Goal: Find specific page/section: Find specific page/section

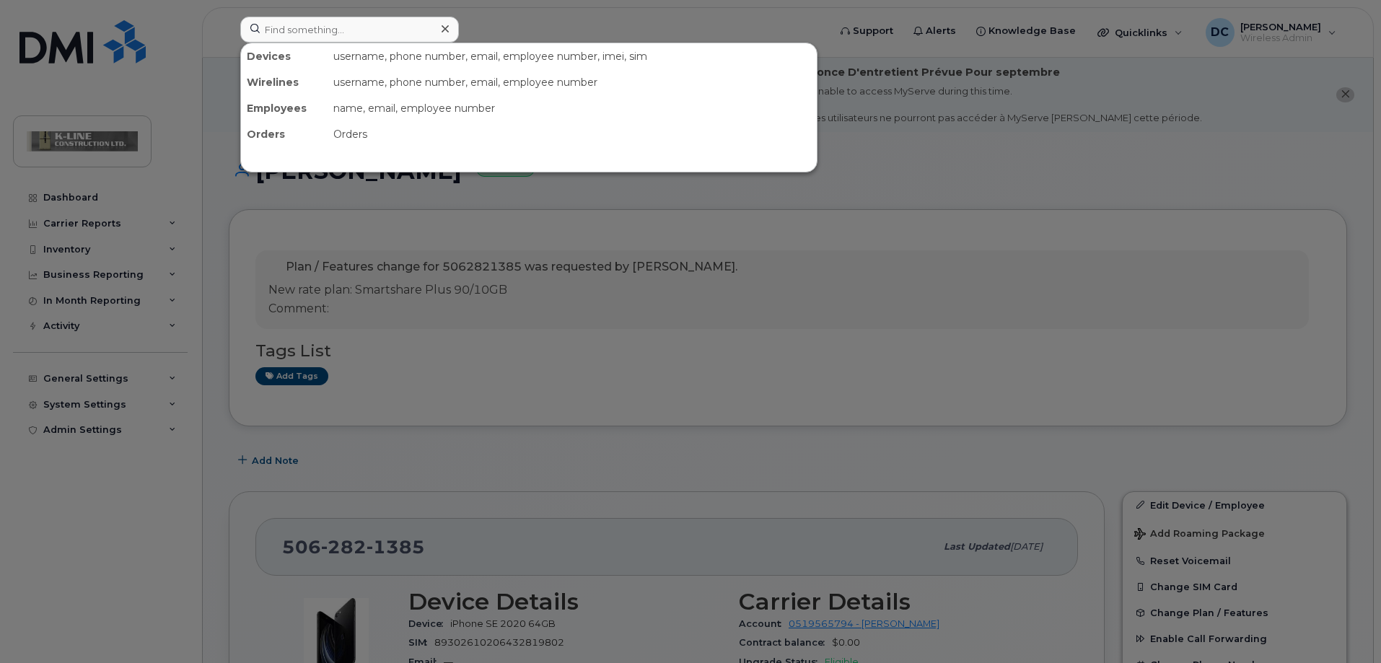
click at [288, 23] on input at bounding box center [349, 30] width 219 height 26
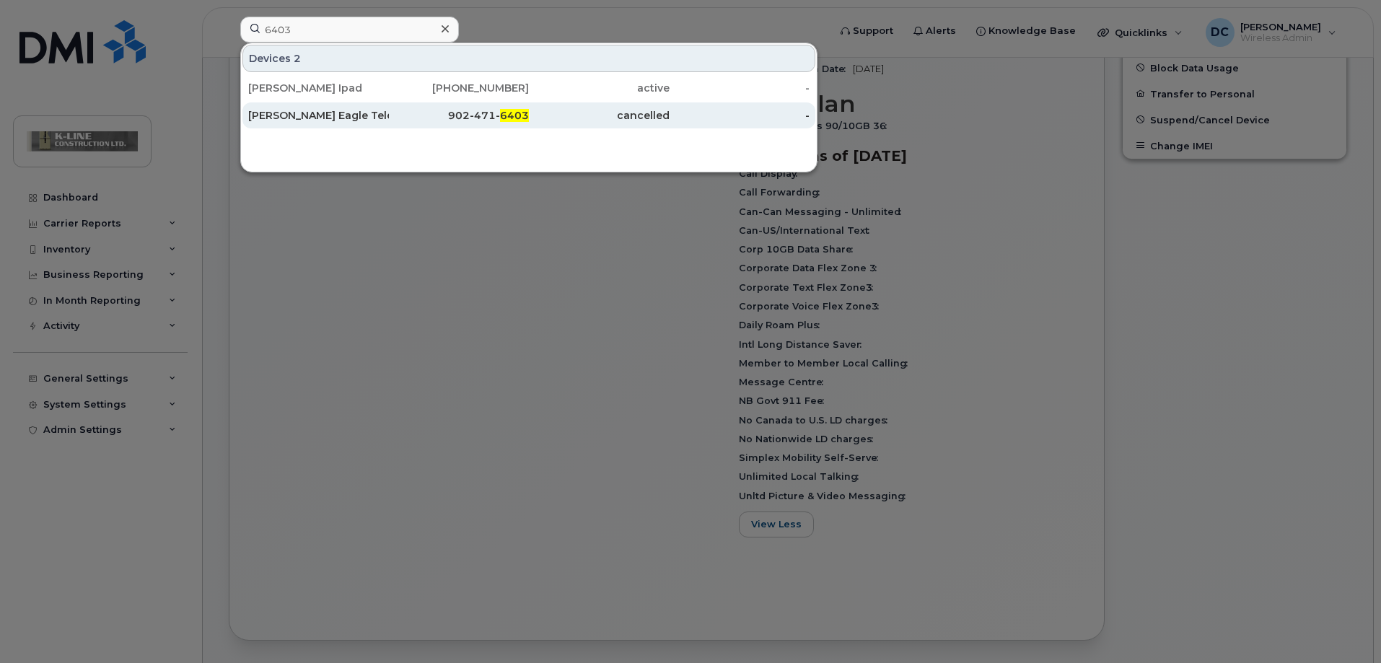
type input "6403"
click at [325, 109] on div "[PERSON_NAME] Eagle Telecom" at bounding box center [318, 115] width 141 height 14
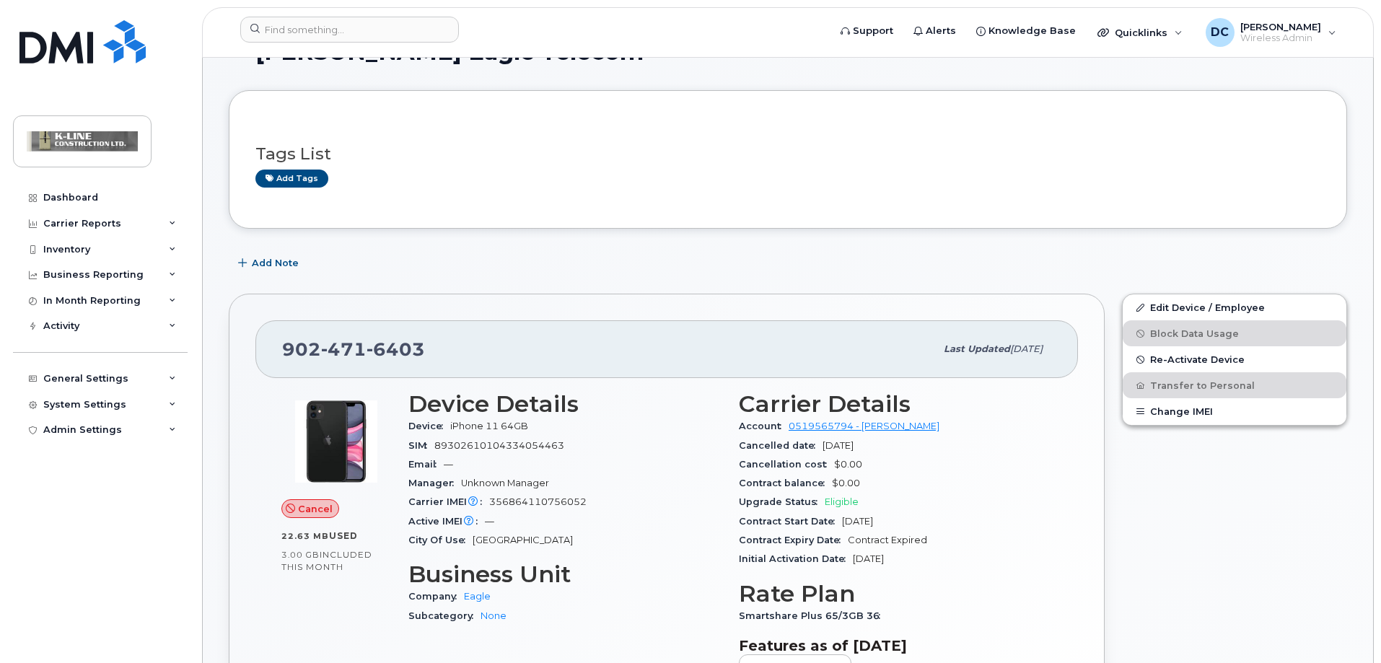
scroll to position [144, 0]
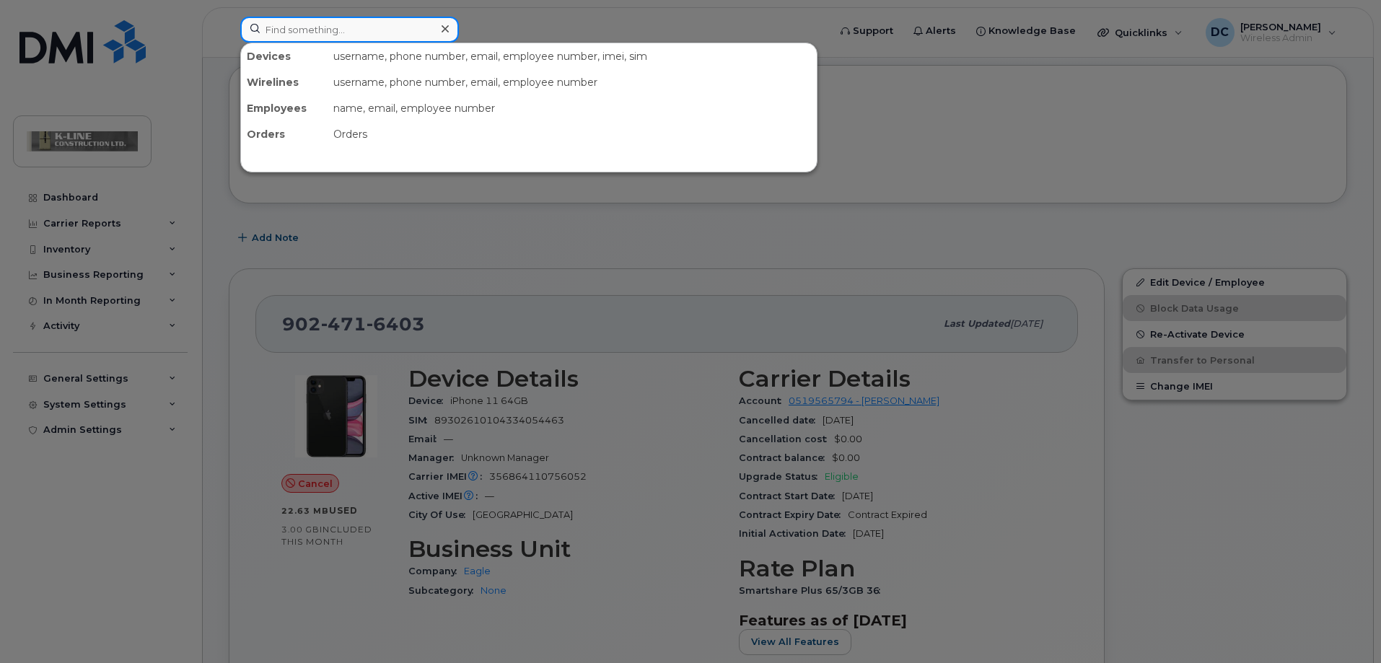
click at [292, 37] on input at bounding box center [349, 30] width 219 height 26
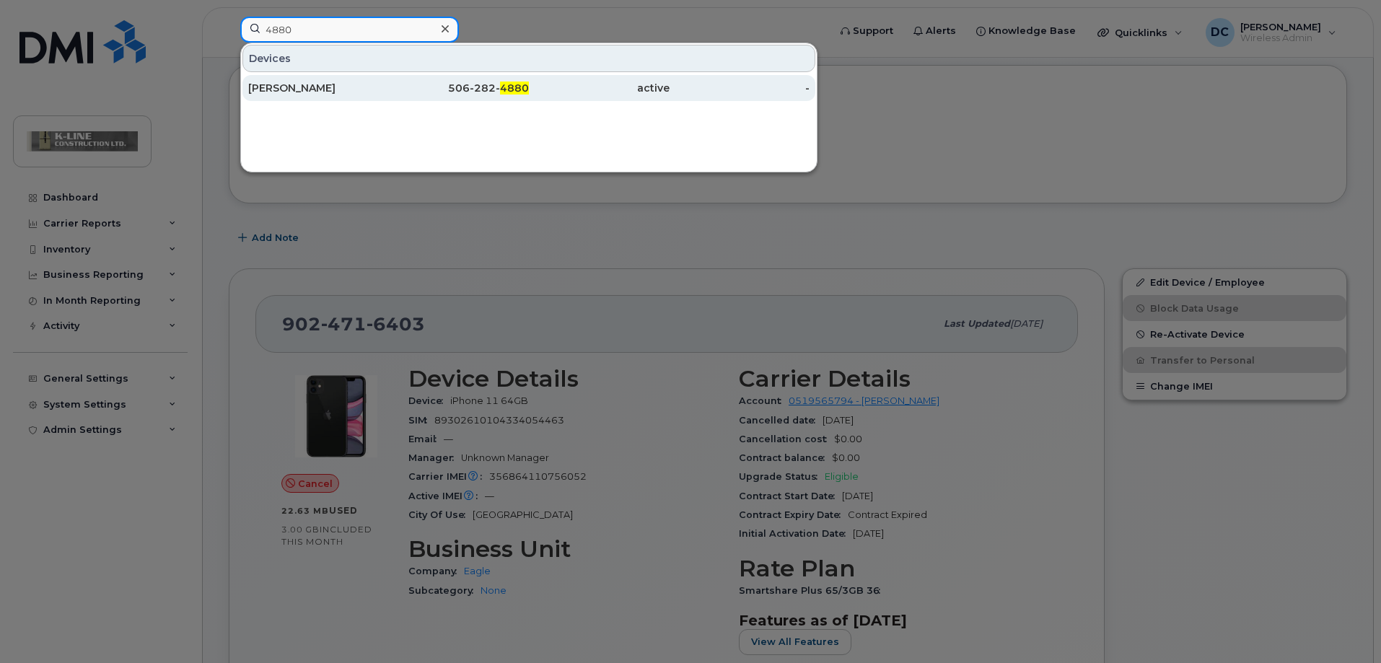
type input "4880"
click at [331, 91] on div "Brody Levesque" at bounding box center [318, 88] width 141 height 14
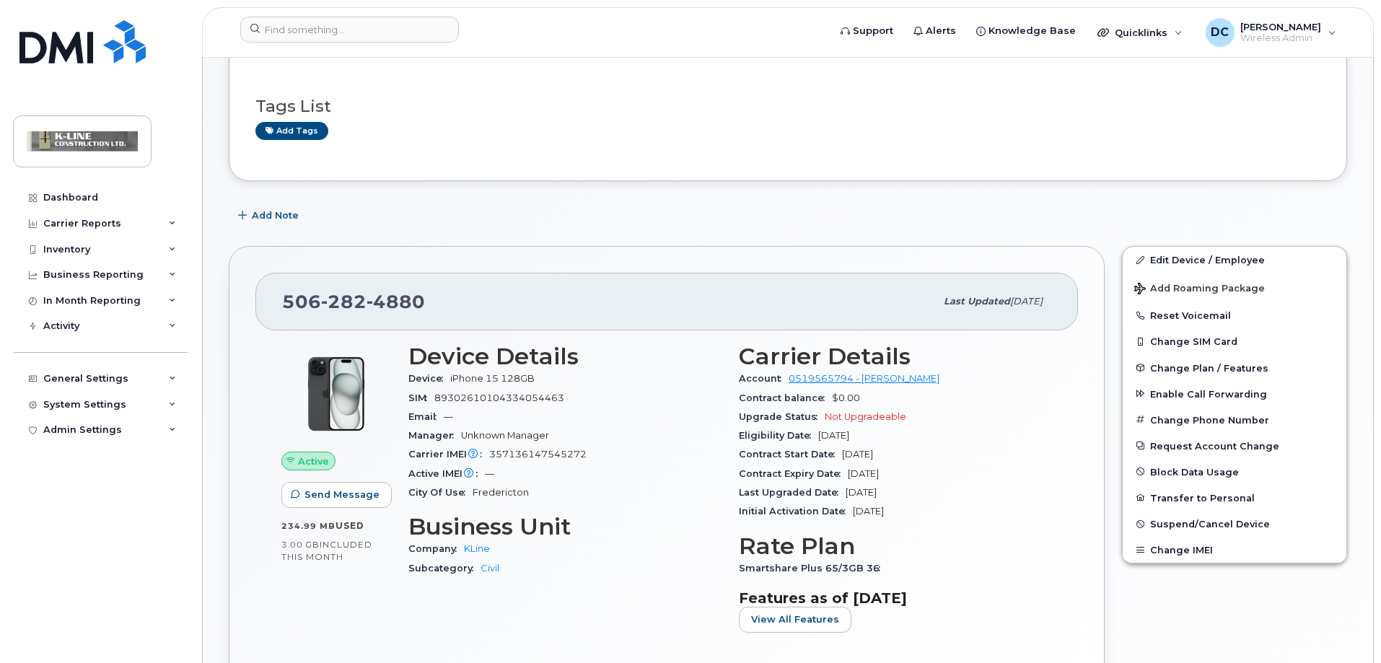
scroll to position [216, 0]
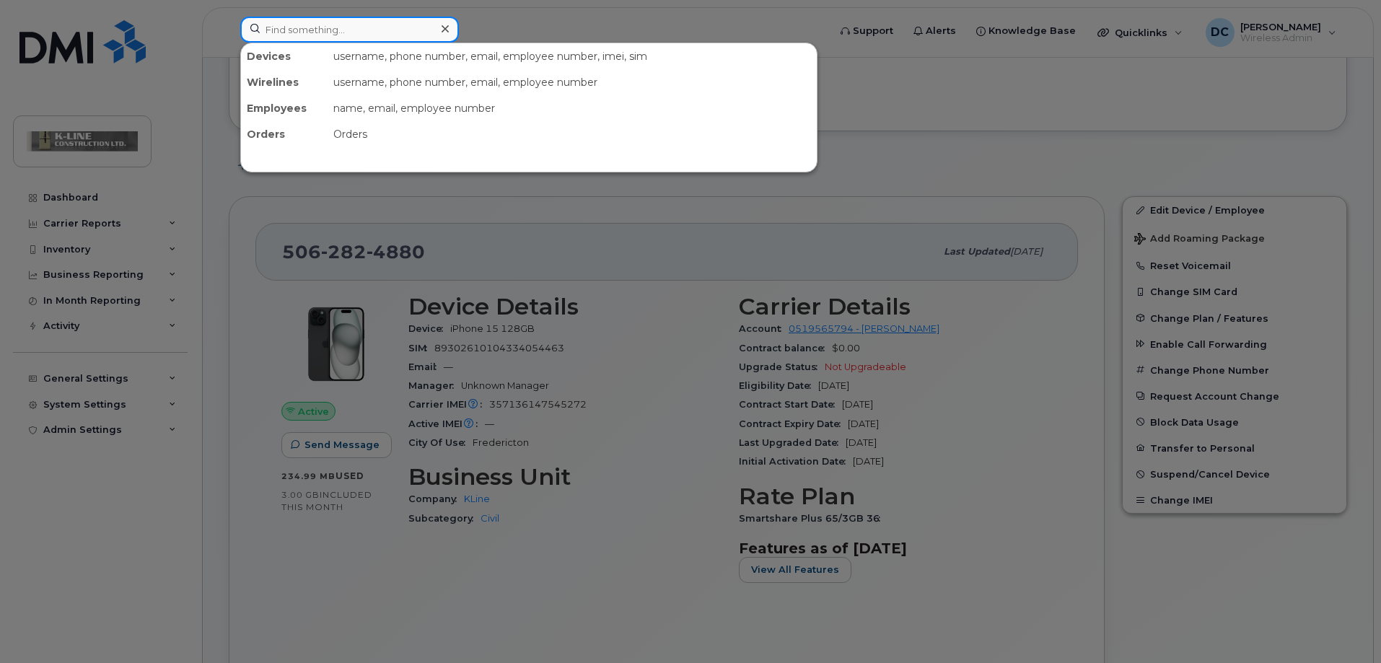
click at [294, 20] on input at bounding box center [349, 30] width 219 height 26
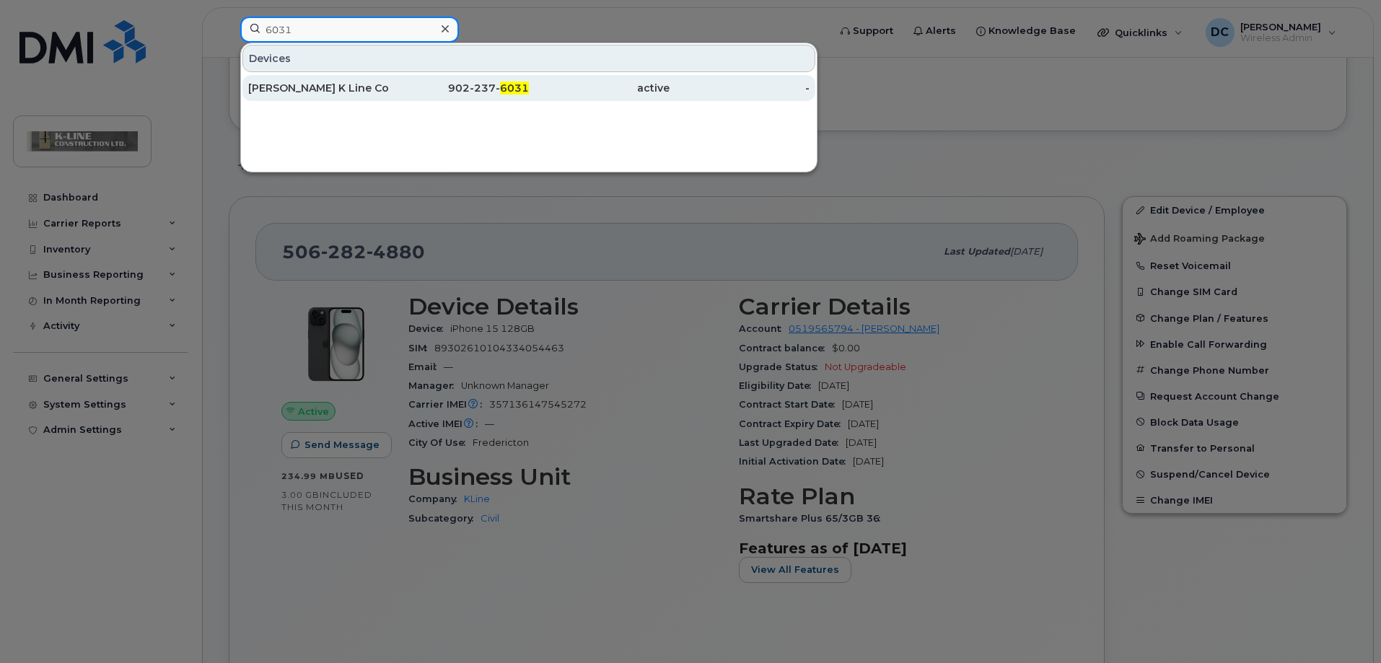
type input "6031"
click at [341, 84] on div "[PERSON_NAME] K Line Construction" at bounding box center [318, 88] width 141 height 14
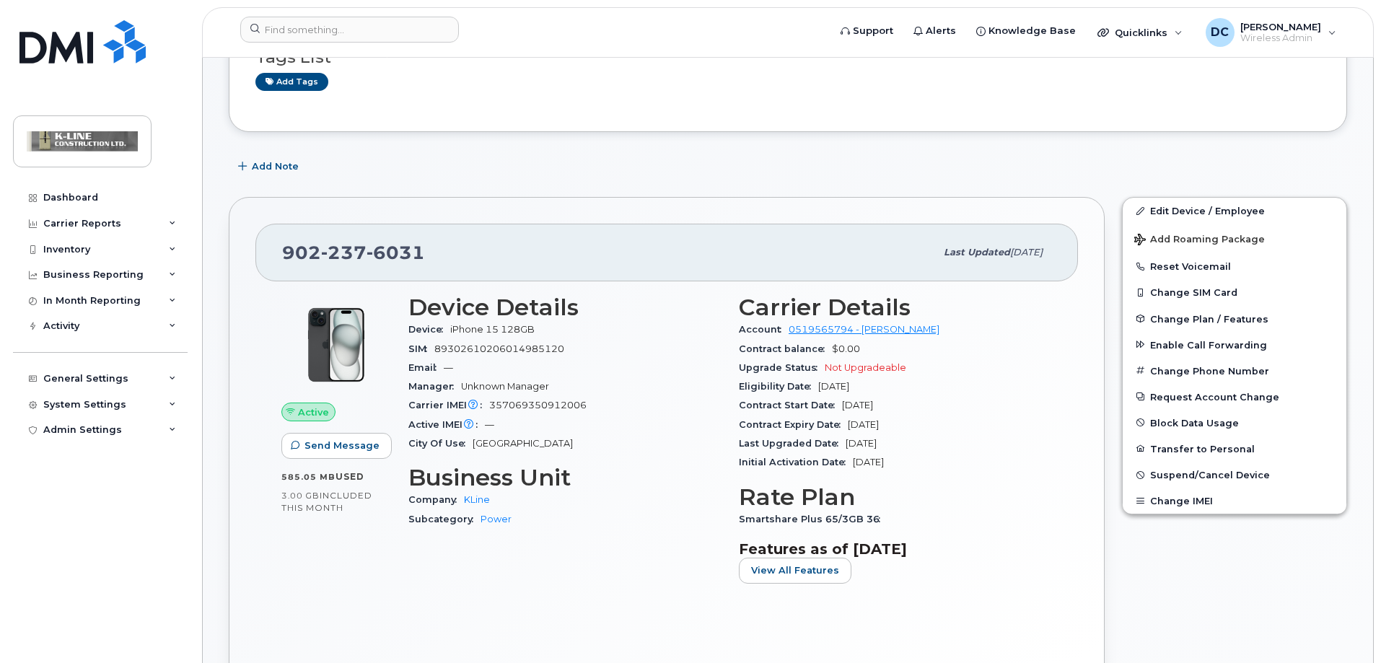
scroll to position [216, 0]
